Goal: Task Accomplishment & Management: Use online tool/utility

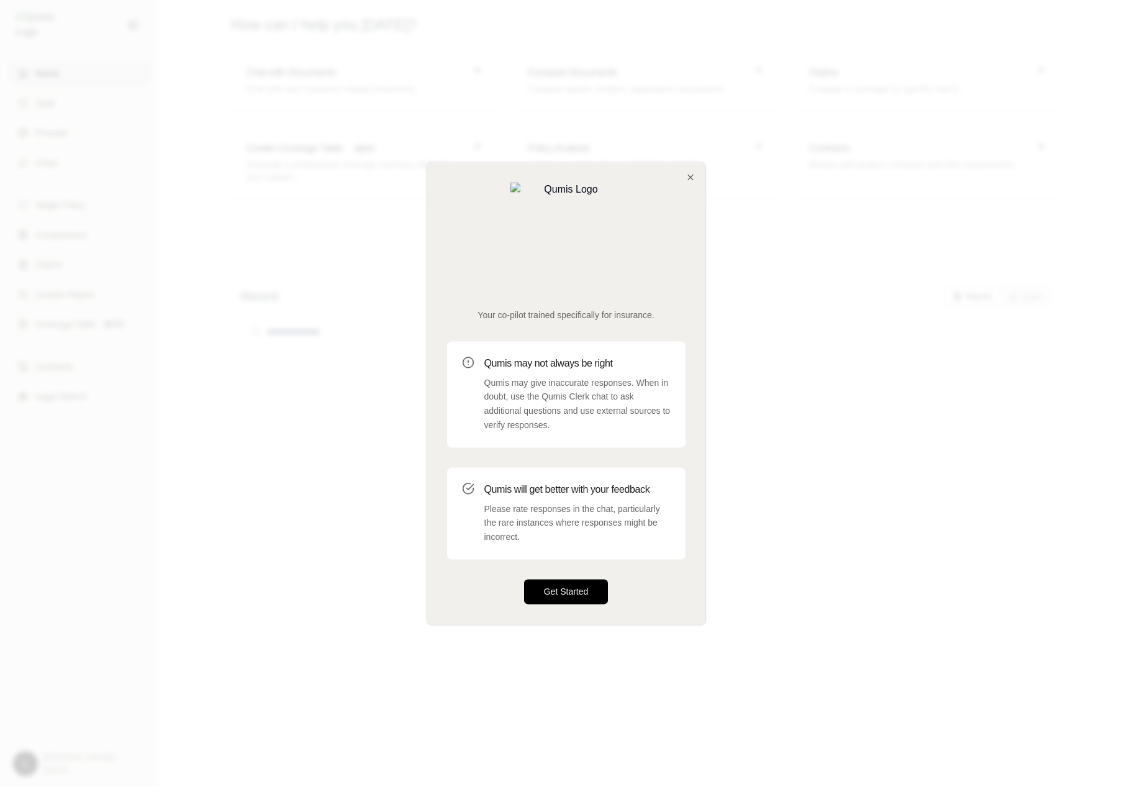
click at [554, 579] on button "Get Started" at bounding box center [566, 591] width 84 height 25
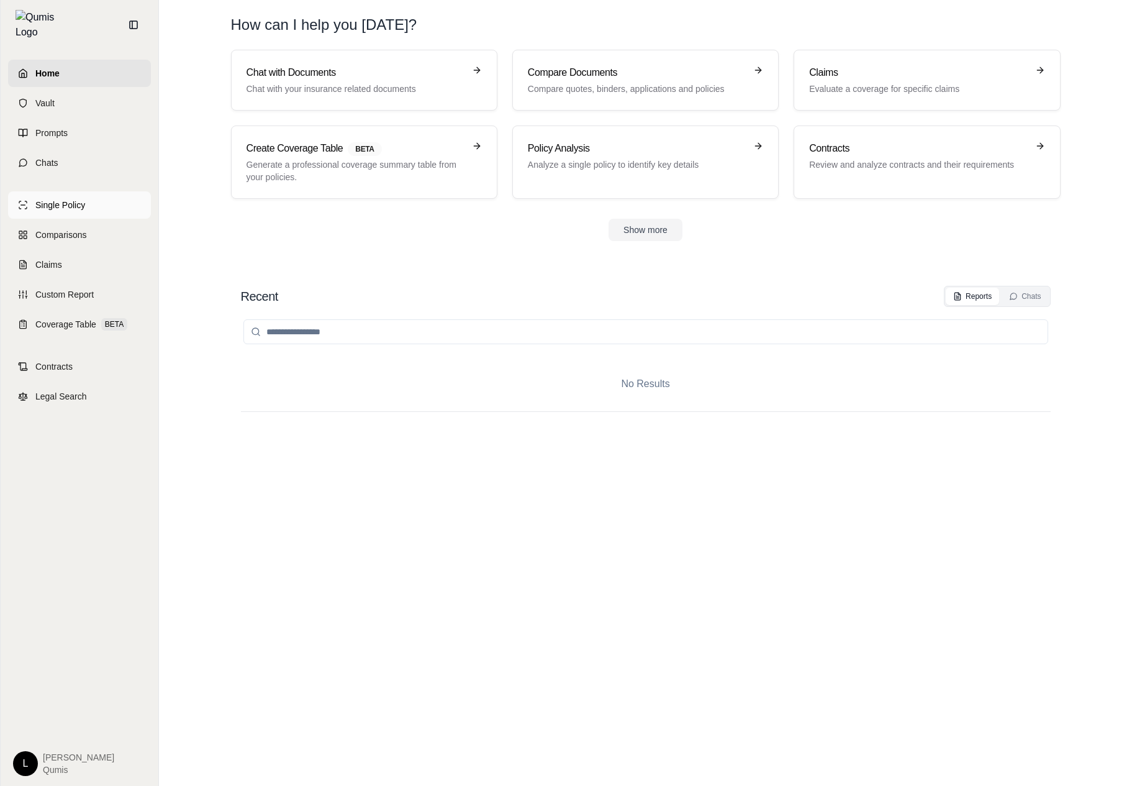
click at [116, 205] on link "Single Policy" at bounding box center [79, 204] width 143 height 27
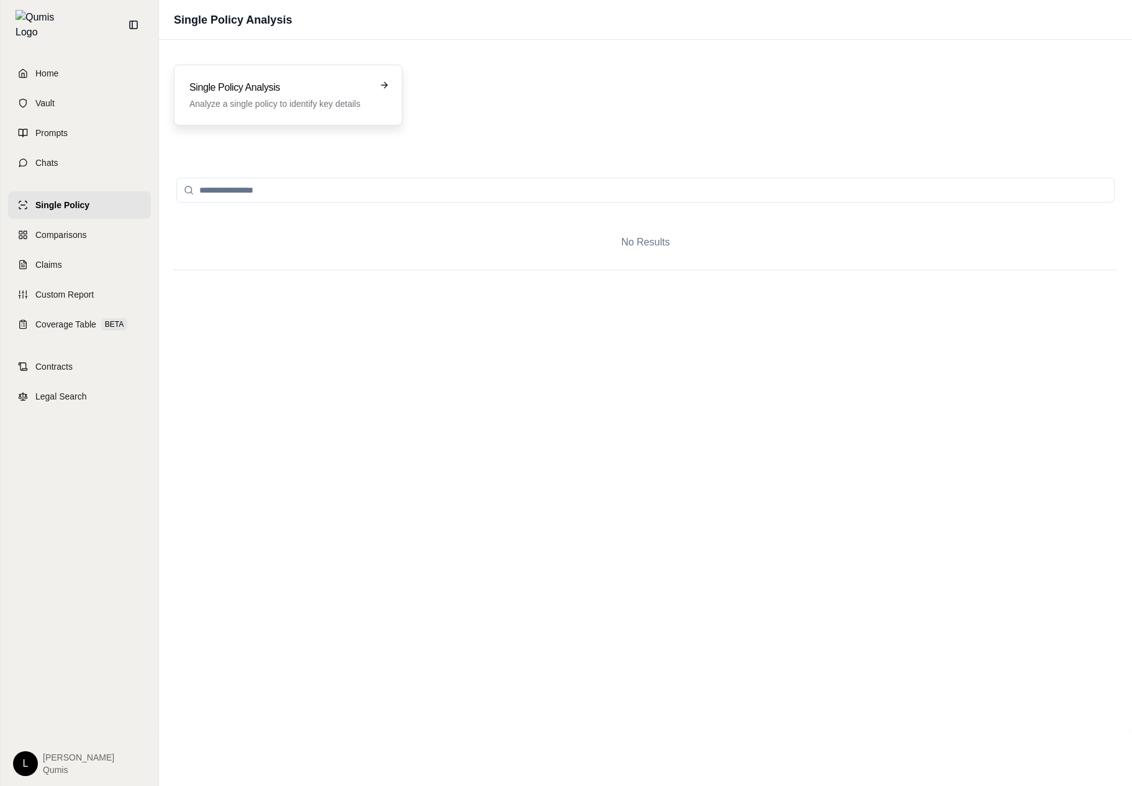
click at [319, 90] on h3 "Single Policy Analysis" at bounding box center [279, 87] width 180 height 15
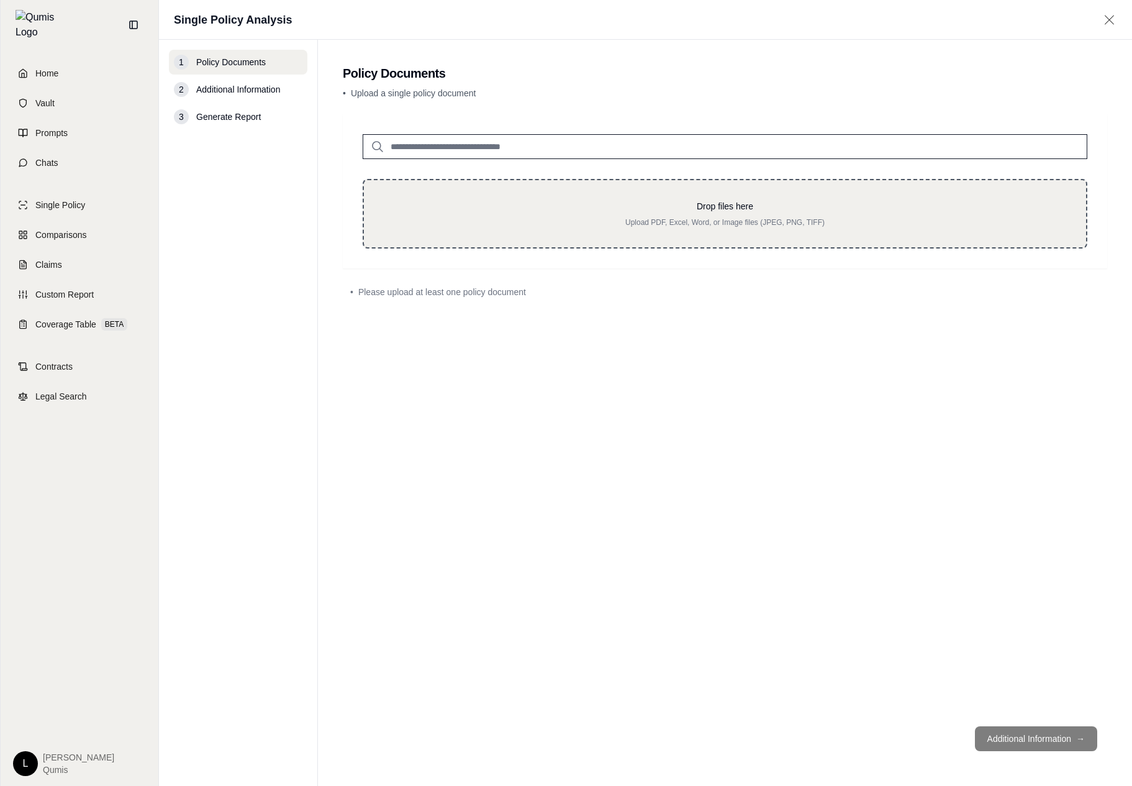
click at [462, 194] on div "Drop files here Upload PDF, Excel, Word, or Image files (JPEG, PNG, TIFF)" at bounding box center [725, 214] width 725 height 70
type input "**********"
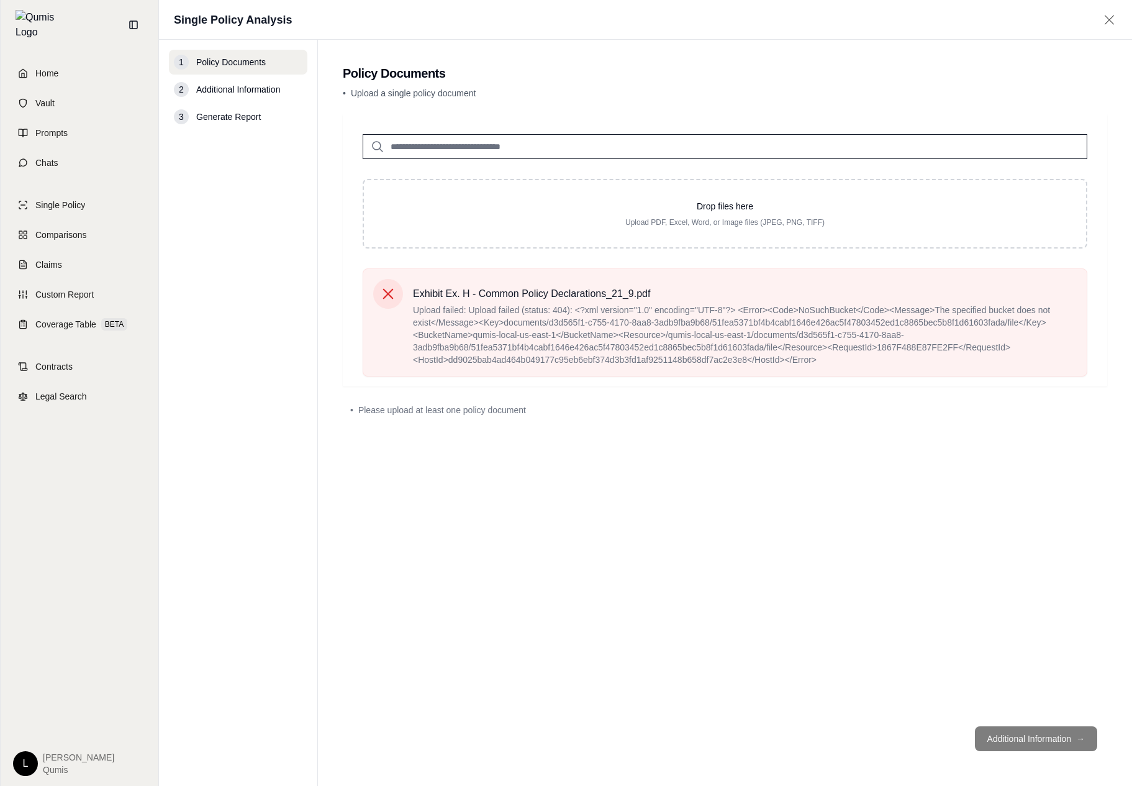
click at [48, 753] on span "[PERSON_NAME]" at bounding box center [78, 757] width 71 height 12
click at [87, 60] on link "Home" at bounding box center [79, 73] width 143 height 27
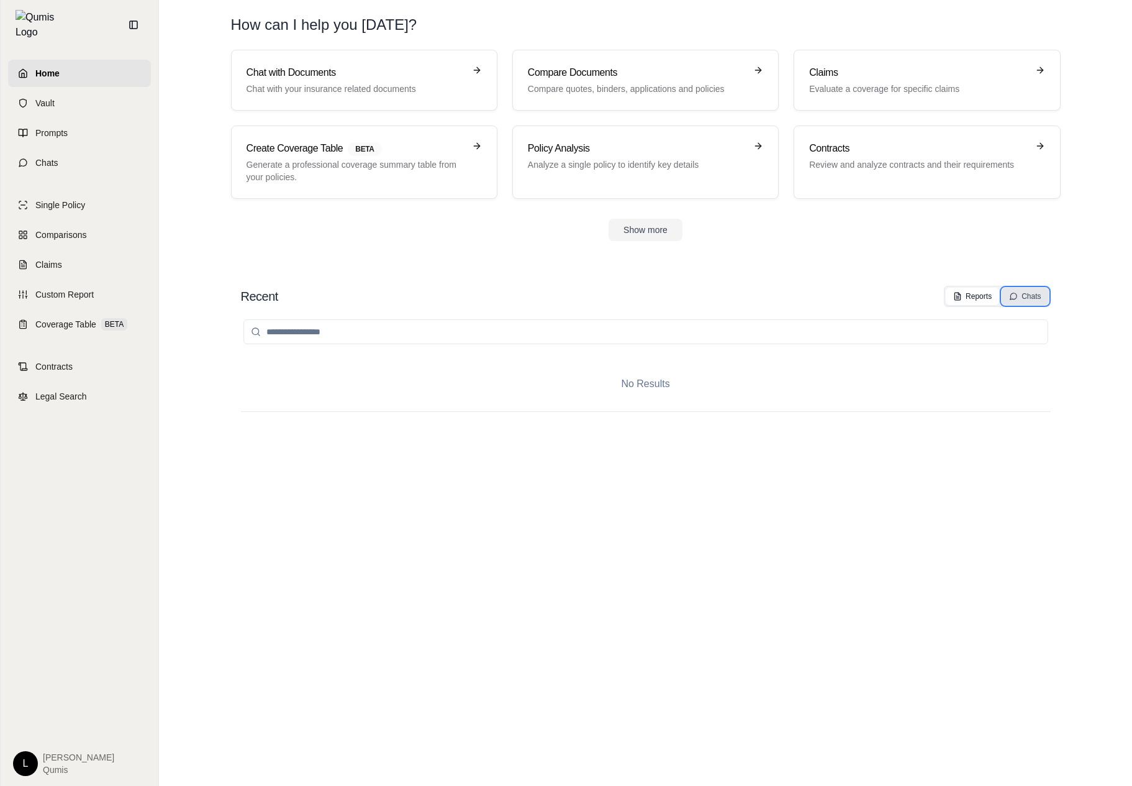
click at [1017, 299] on icon at bounding box center [1013, 296] width 9 height 9
click at [969, 296] on div "Reports" at bounding box center [972, 296] width 39 height 10
